Goal: Task Accomplishment & Management: Use online tool/utility

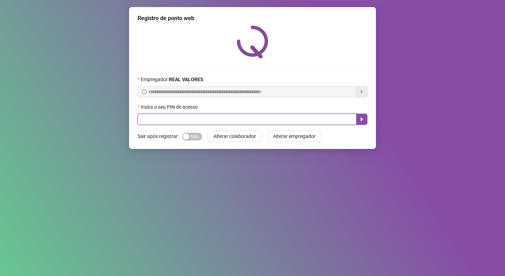
click at [223, 114] on input "text" at bounding box center [247, 119] width 219 height 11
type input "*****"
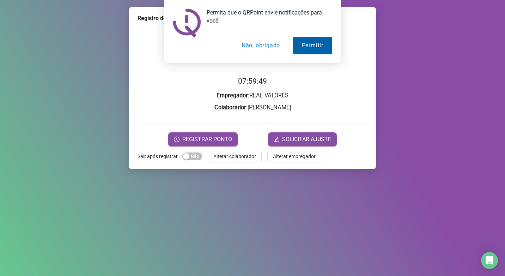
click at [301, 40] on button "Permitir" at bounding box center [312, 46] width 39 height 18
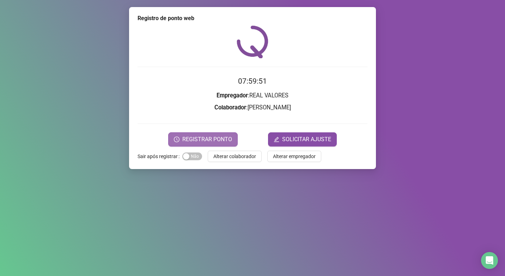
click at [197, 140] on span "REGISTRAR PONTO" at bounding box center [207, 139] width 50 height 8
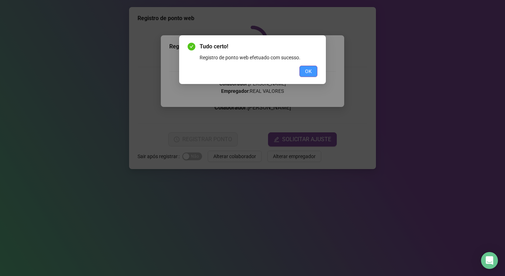
click at [308, 71] on span "OK" at bounding box center [308, 71] width 7 height 8
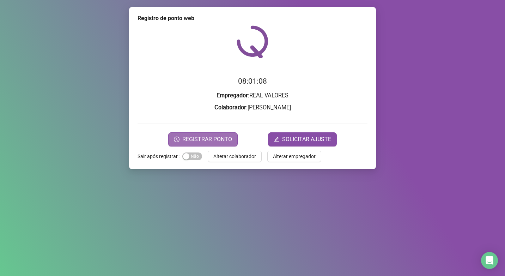
click at [206, 137] on span "REGISTRAR PONTO" at bounding box center [207, 139] width 50 height 8
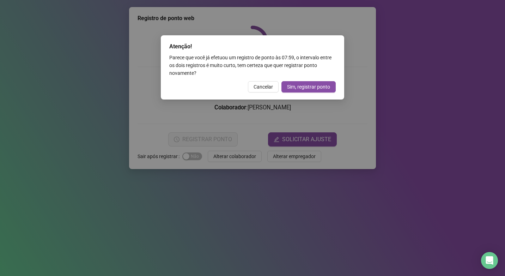
click at [265, 87] on span "Cancelar" at bounding box center [263, 87] width 19 height 8
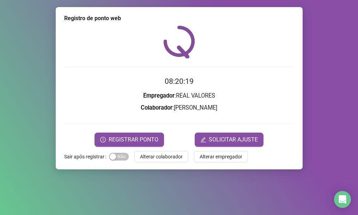
click at [0, 2] on div "Registro de ponto web 08:20:19 Empregador : REAL VALORES Colaborador : [PERSON_…" at bounding box center [179, 107] width 358 height 215
click at [29, 8] on div "Registro de ponto web 08:20:30 Empregador : REAL VALORES Colaborador : [PERSON_…" at bounding box center [179, 107] width 358 height 215
click at [22, 192] on div "Registro de ponto web 08:20:33 Empregador : REAL VALORES Colaborador : [PERSON_…" at bounding box center [179, 107] width 358 height 215
